Goal: Transaction & Acquisition: Purchase product/service

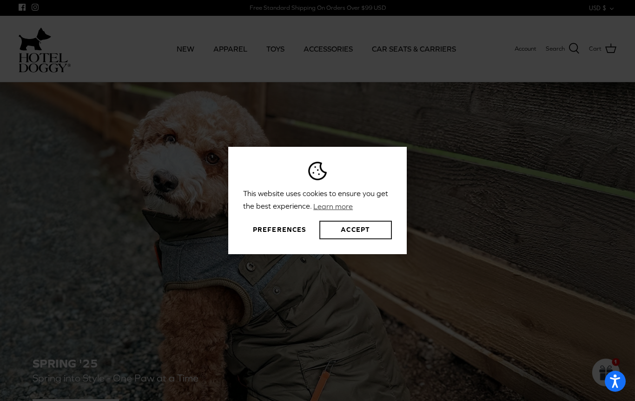
click at [350, 232] on button "Accept" at bounding box center [355, 230] width 73 height 19
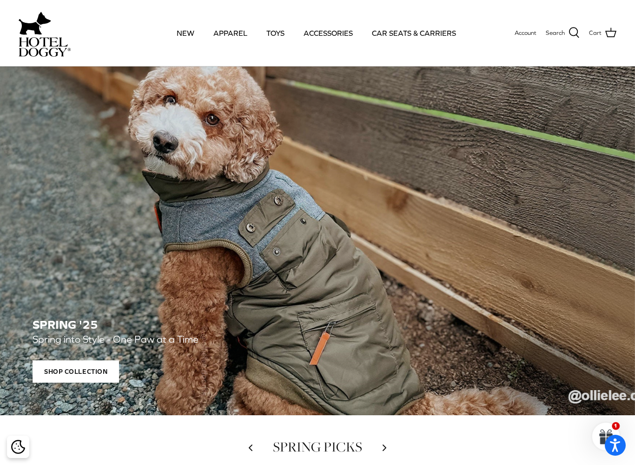
scroll to position [52, 0]
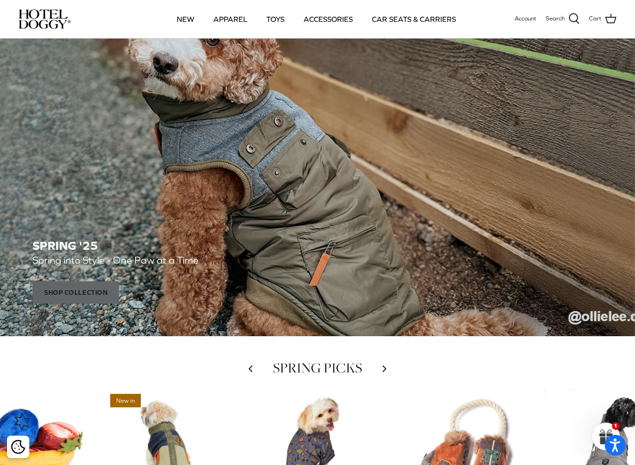
click at [55, 295] on span "Shop Collection" at bounding box center [76, 293] width 86 height 22
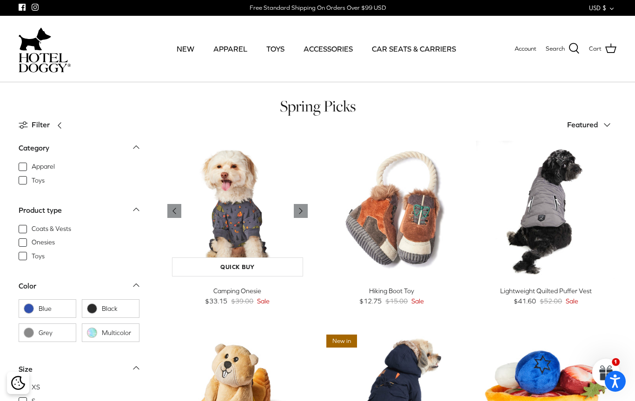
click at [233, 225] on img "Camping Onesie" at bounding box center [237, 211] width 140 height 140
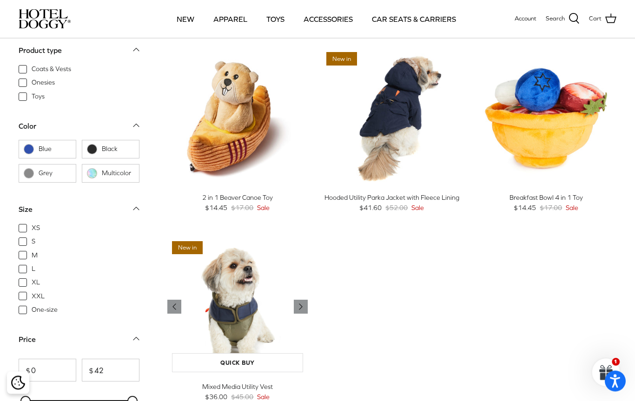
scroll to position [216, 0]
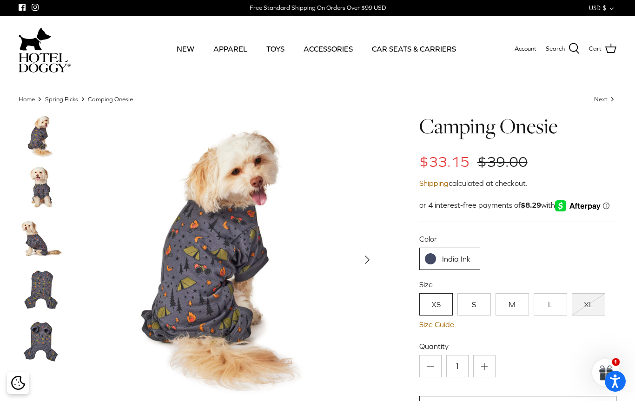
click at [42, 189] on img at bounding box center [42, 187] width 46 height 46
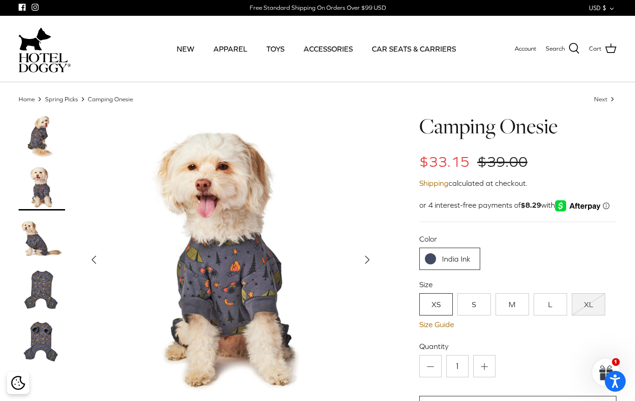
click at [37, 239] on img at bounding box center [42, 238] width 46 height 46
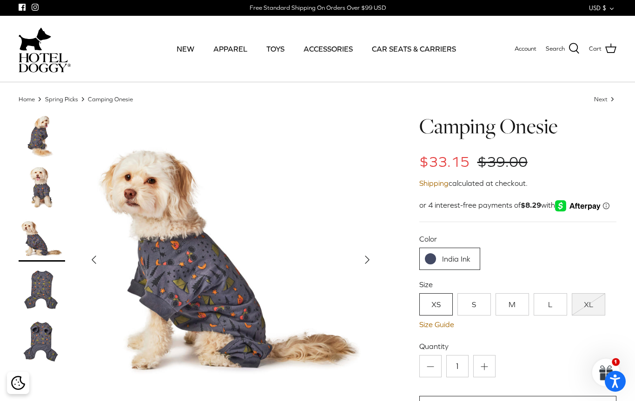
click at [40, 287] on img at bounding box center [42, 289] width 46 height 46
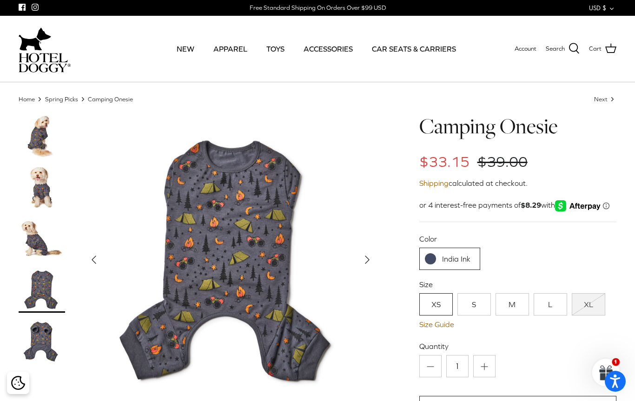
click at [43, 341] on img at bounding box center [42, 340] width 46 height 46
